Goal: Use online tool/utility: Use online tool/utility

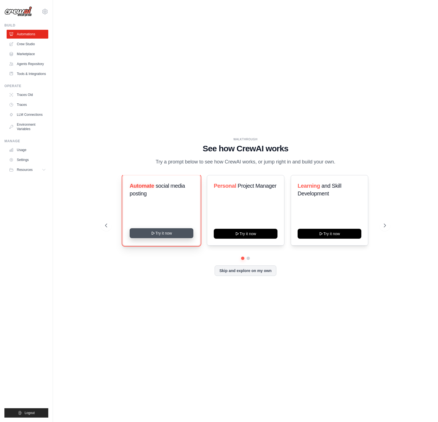
click at [163, 235] on button "Try it now" at bounding box center [161, 233] width 64 height 10
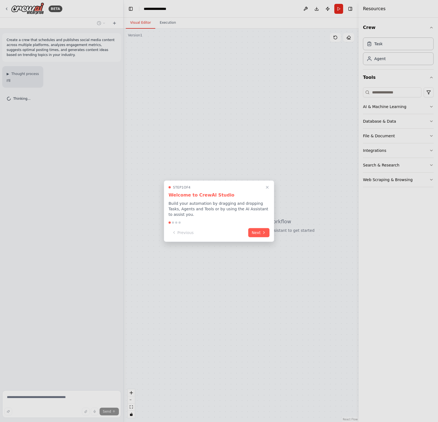
click at [39, 400] on div at bounding box center [219, 211] width 438 height 422
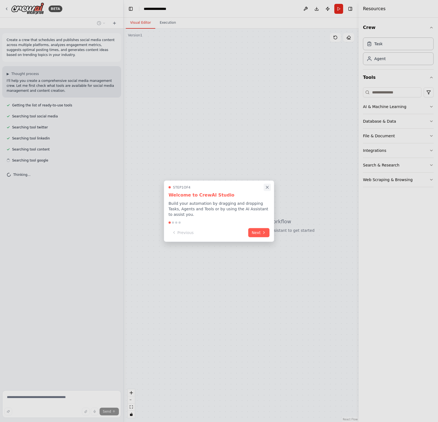
click at [269, 188] on icon "Close walkthrough" at bounding box center [267, 187] width 5 height 5
